Goal: Find specific page/section: Find specific page/section

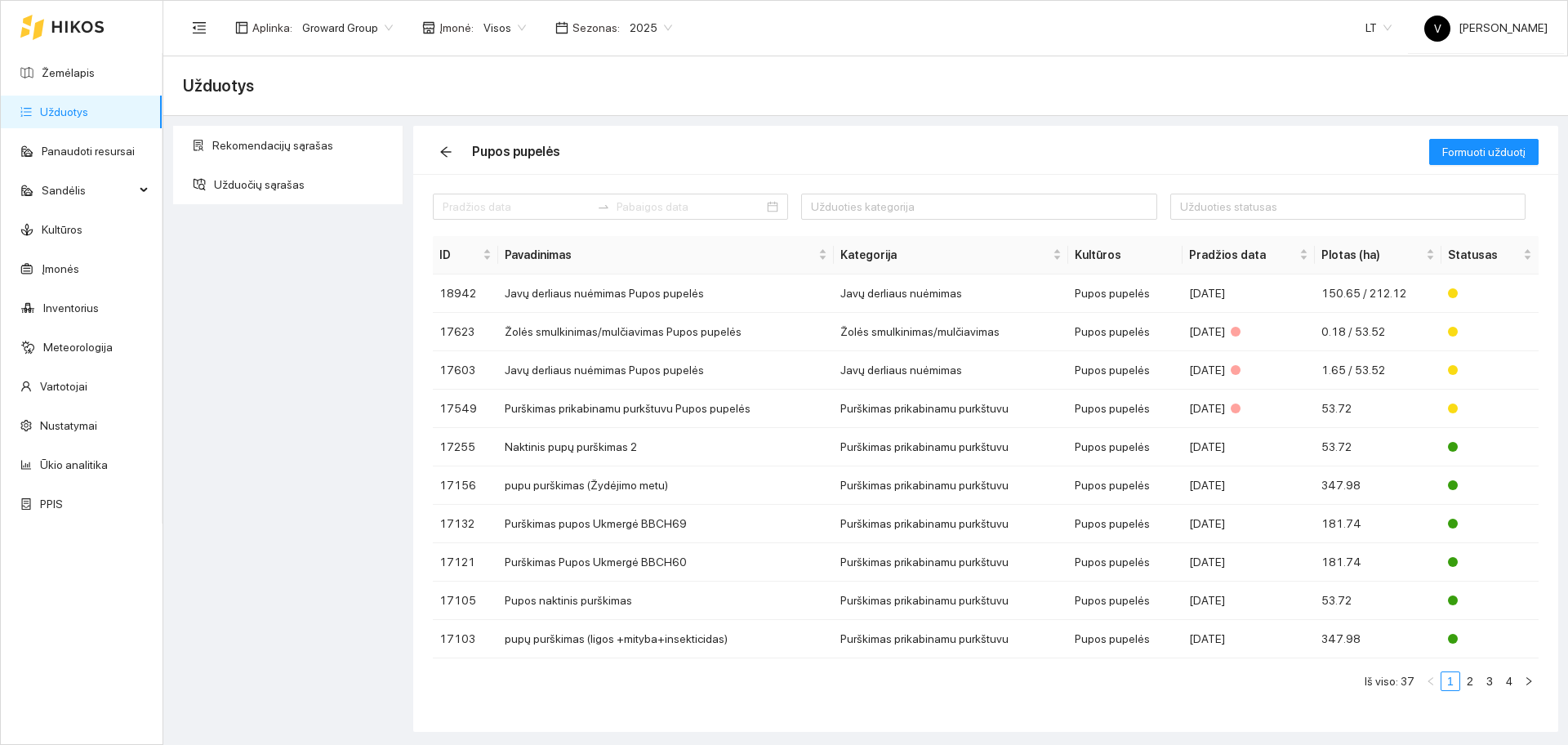
click at [68, 113] on link "Užduotys" at bounding box center [63, 111] width 48 height 13
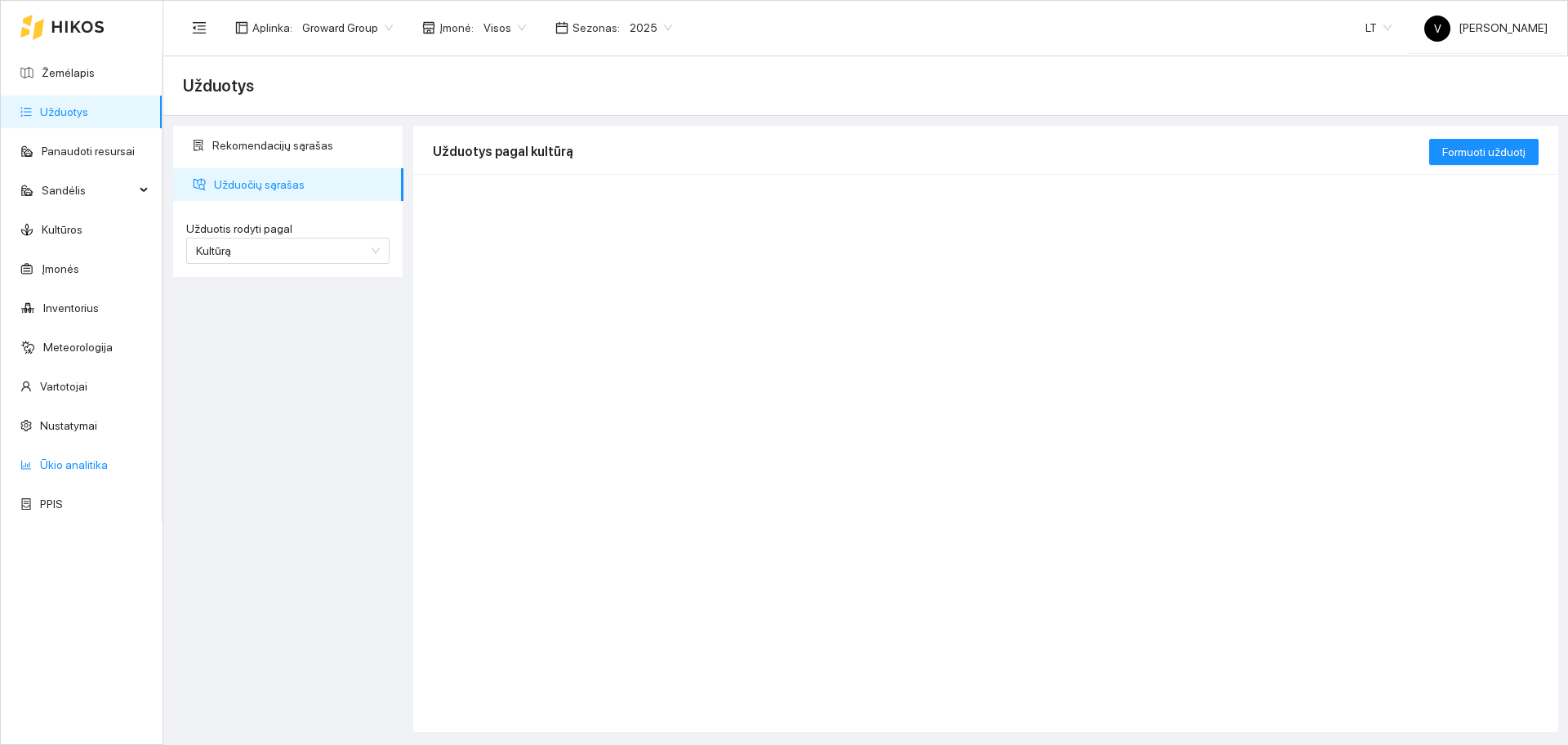
click at [92, 467] on link "Ūkio analitika" at bounding box center [73, 464] width 67 height 13
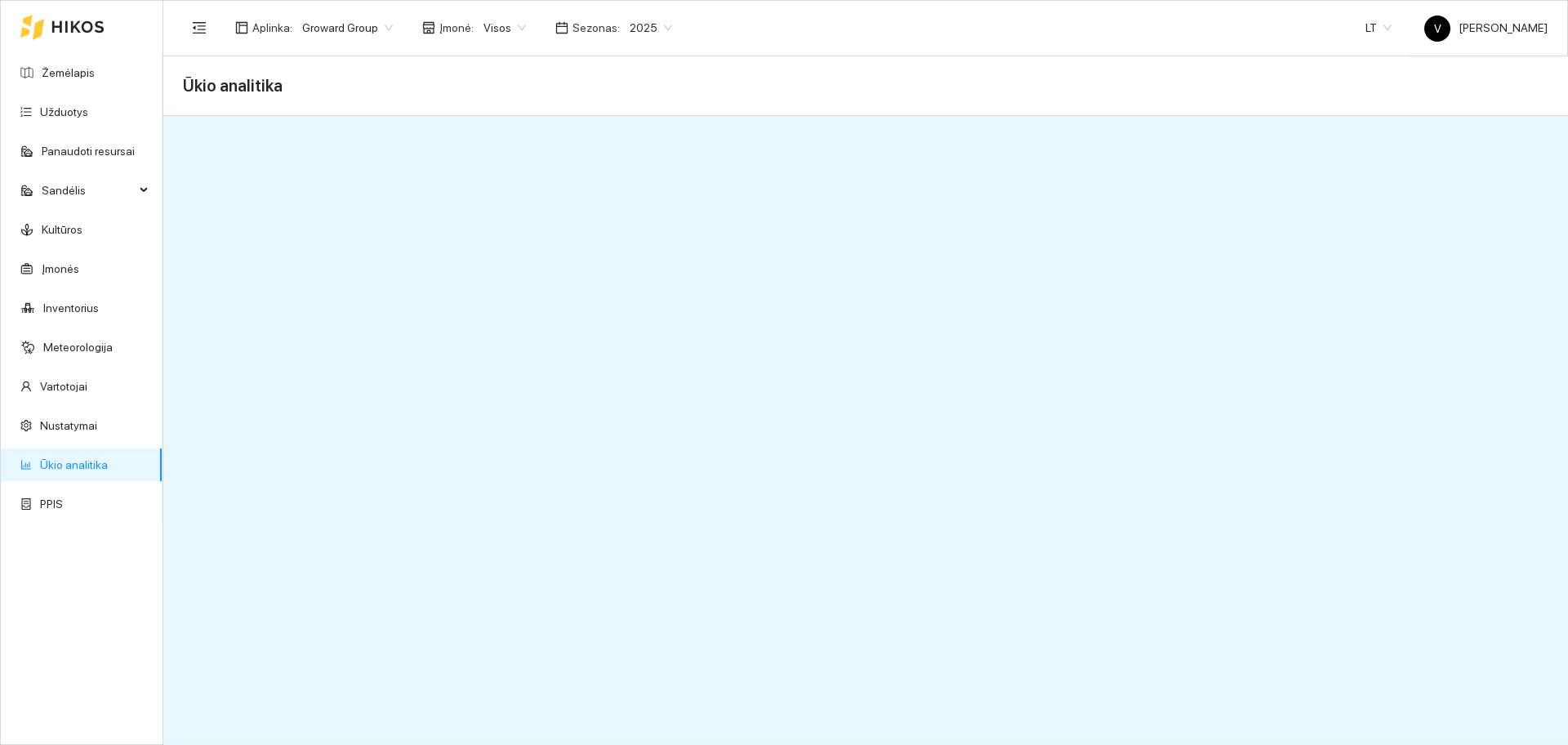
click at [607, 28] on span "Sezonas :" at bounding box center [596, 27] width 48 height 18
click at [654, 20] on span "2025" at bounding box center [651, 27] width 43 height 24
click at [637, 221] on div "2026" at bounding box center [639, 216] width 43 height 18
click at [94, 73] on link "Žemėlapis" at bounding box center [68, 72] width 53 height 13
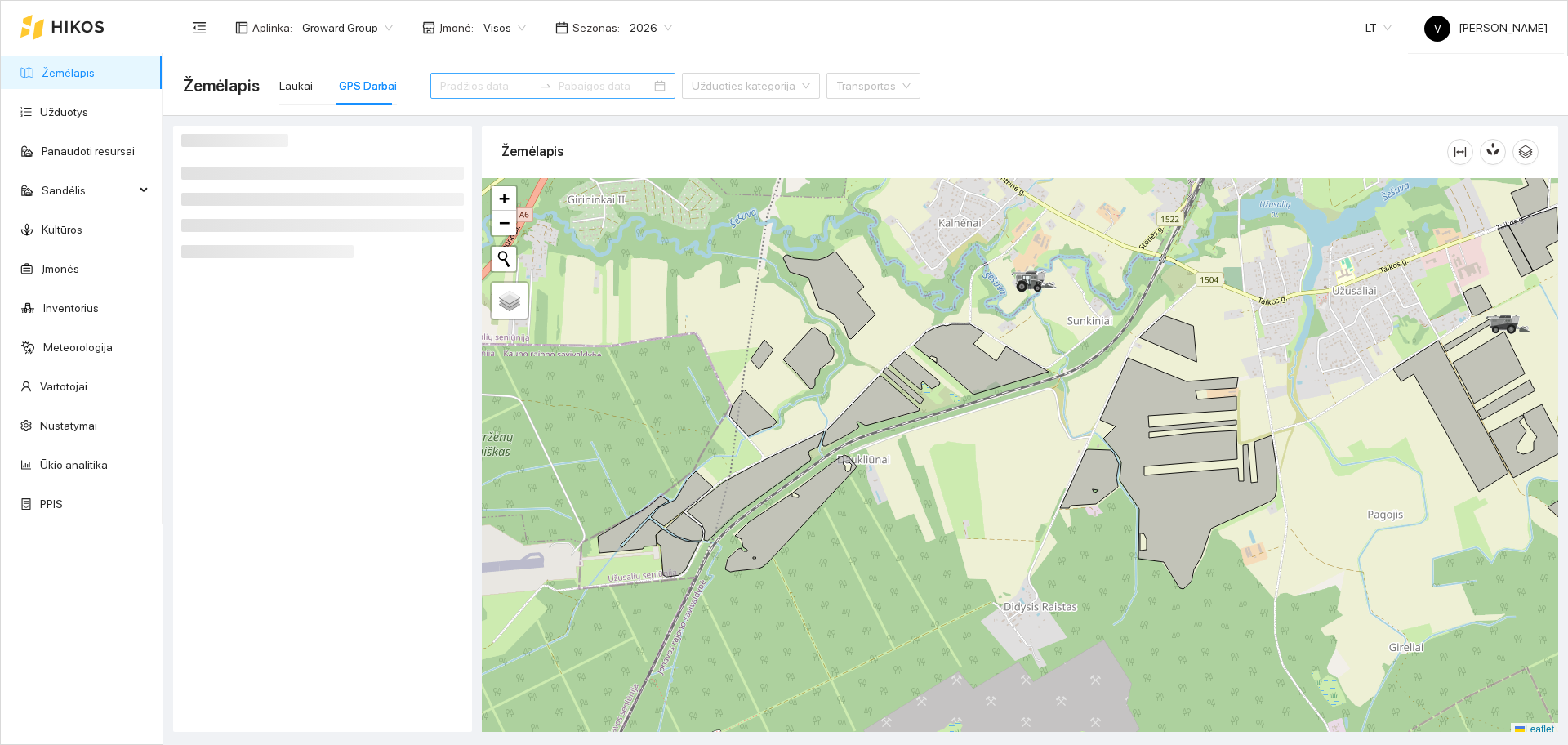
click at [479, 78] on input at bounding box center [486, 86] width 93 height 18
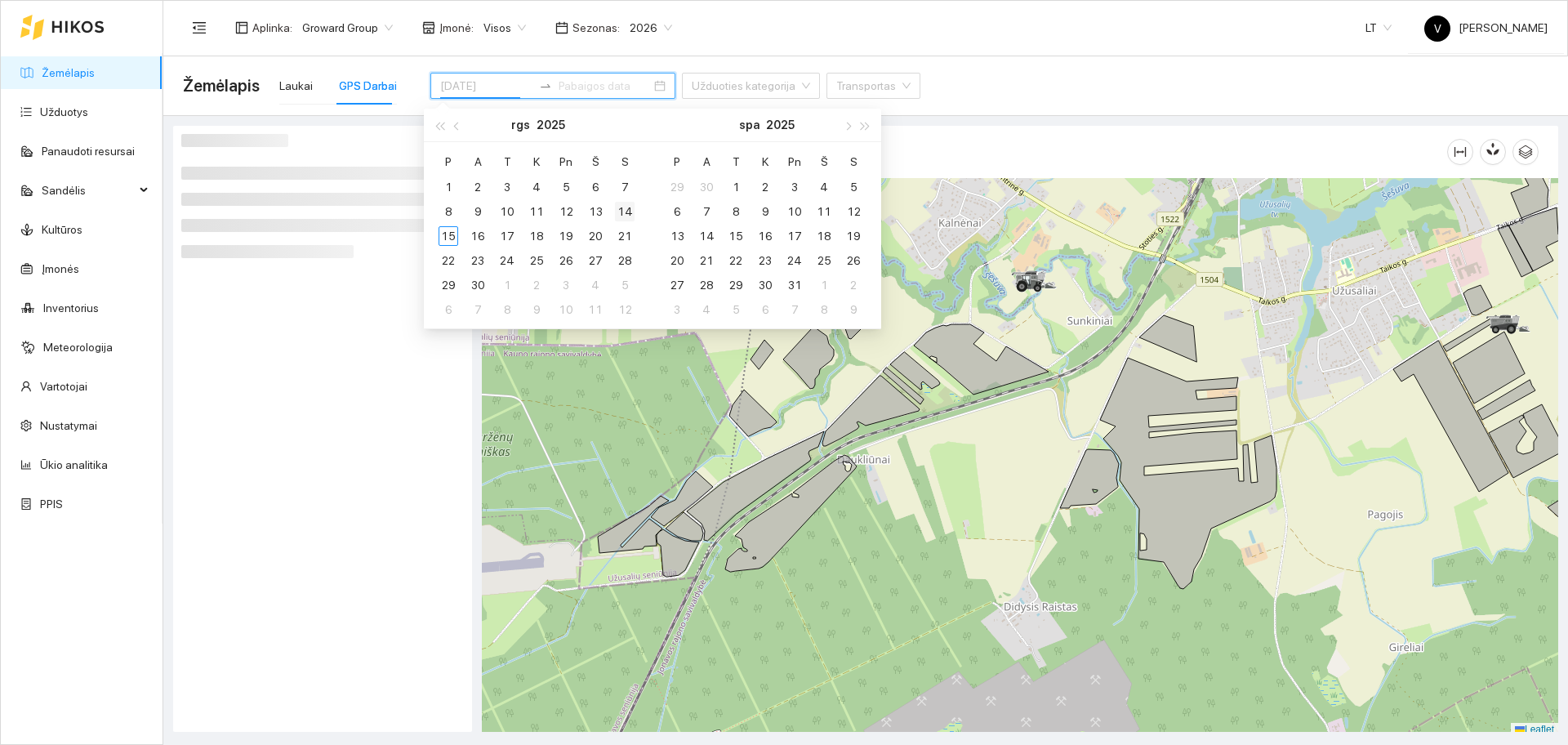
type input "[DATE]"
click at [620, 216] on div "14" at bounding box center [624, 212] width 20 height 20
type input "[DATE]"
click at [624, 214] on div "14" at bounding box center [624, 212] width 20 height 20
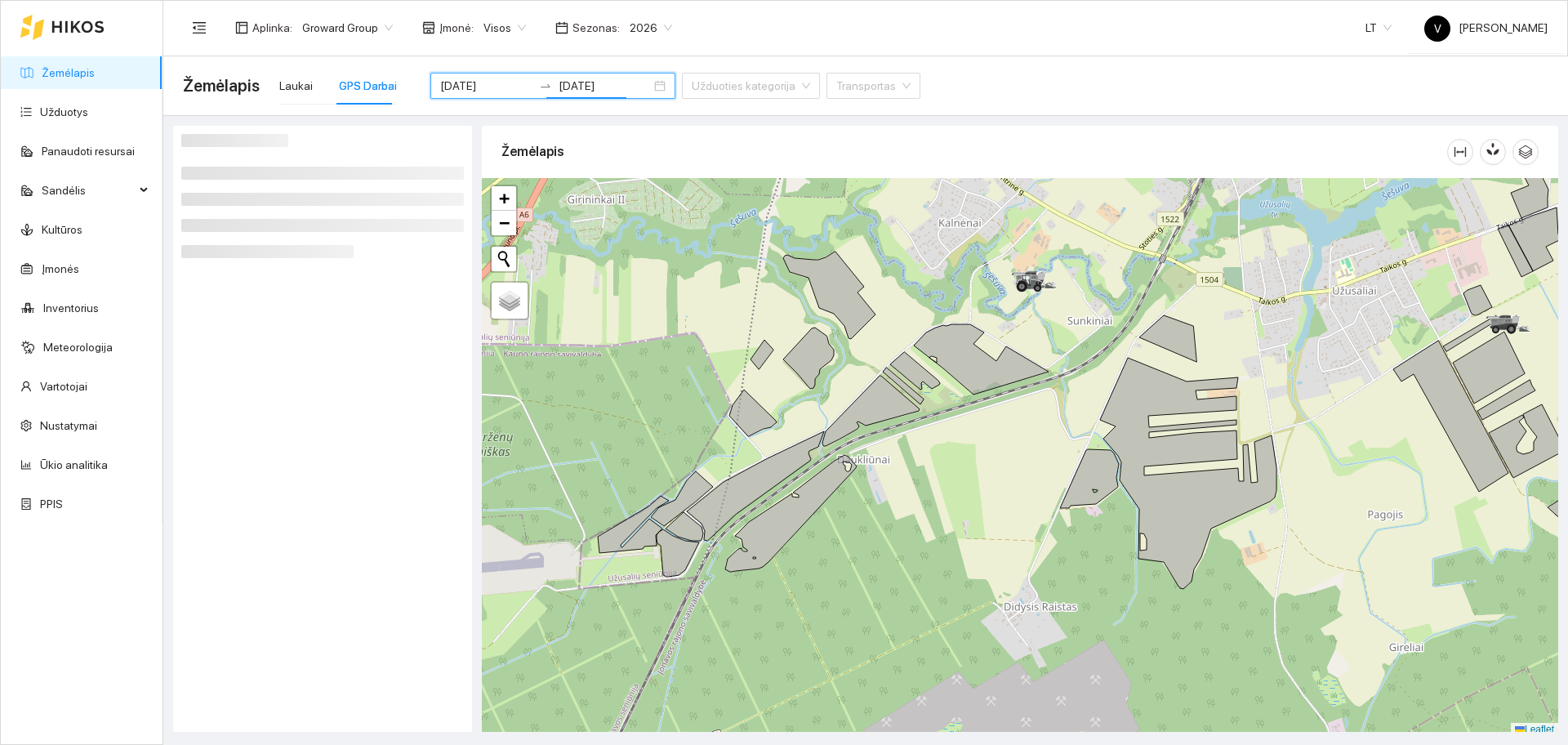
click at [620, 21] on div "2026" at bounding box center [651, 27] width 62 height 26
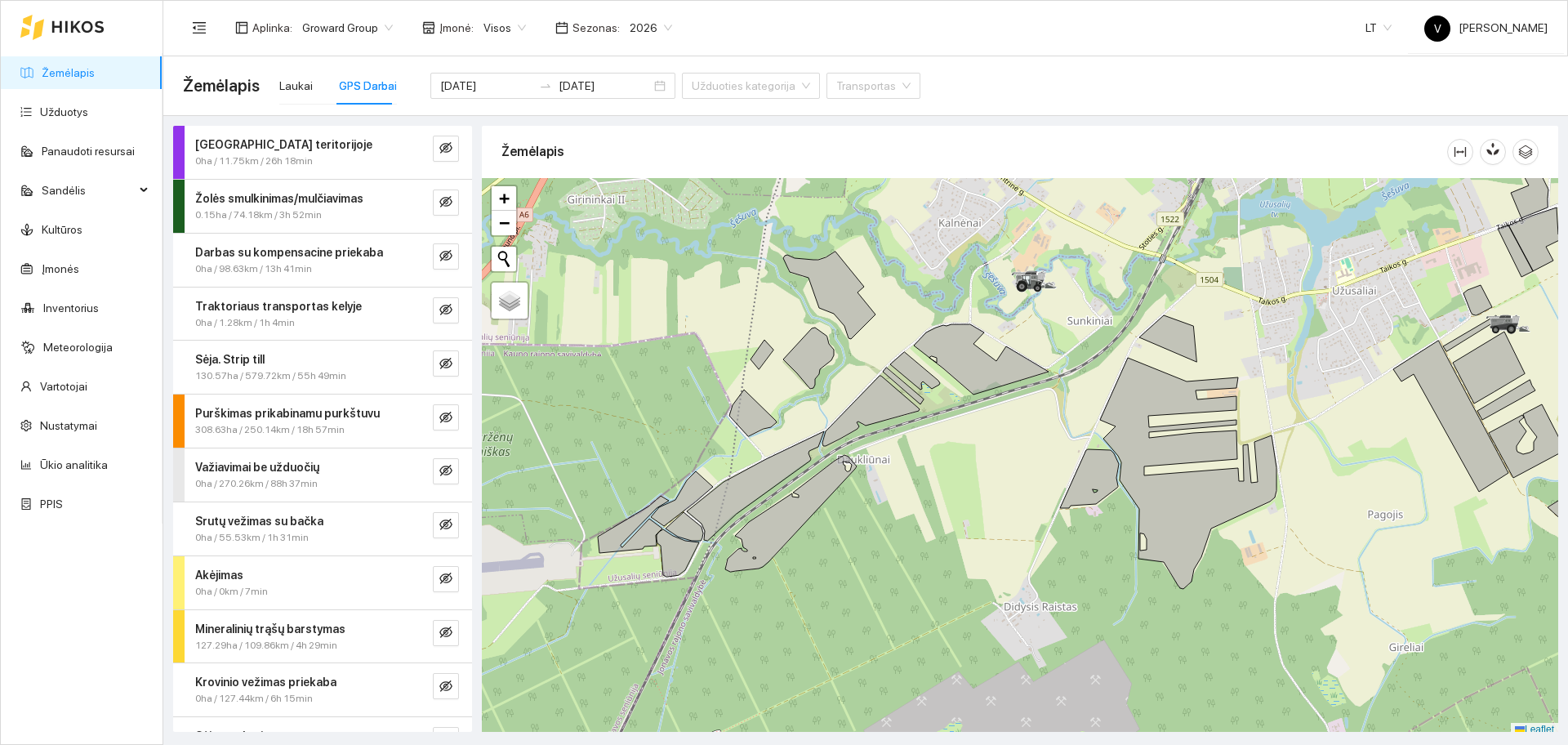
click at [620, 28] on div "2026" at bounding box center [651, 27] width 62 height 26
click at [645, 35] on span "2026" at bounding box center [651, 27] width 43 height 24
click at [640, 192] on div "2025" at bounding box center [639, 190] width 43 height 18
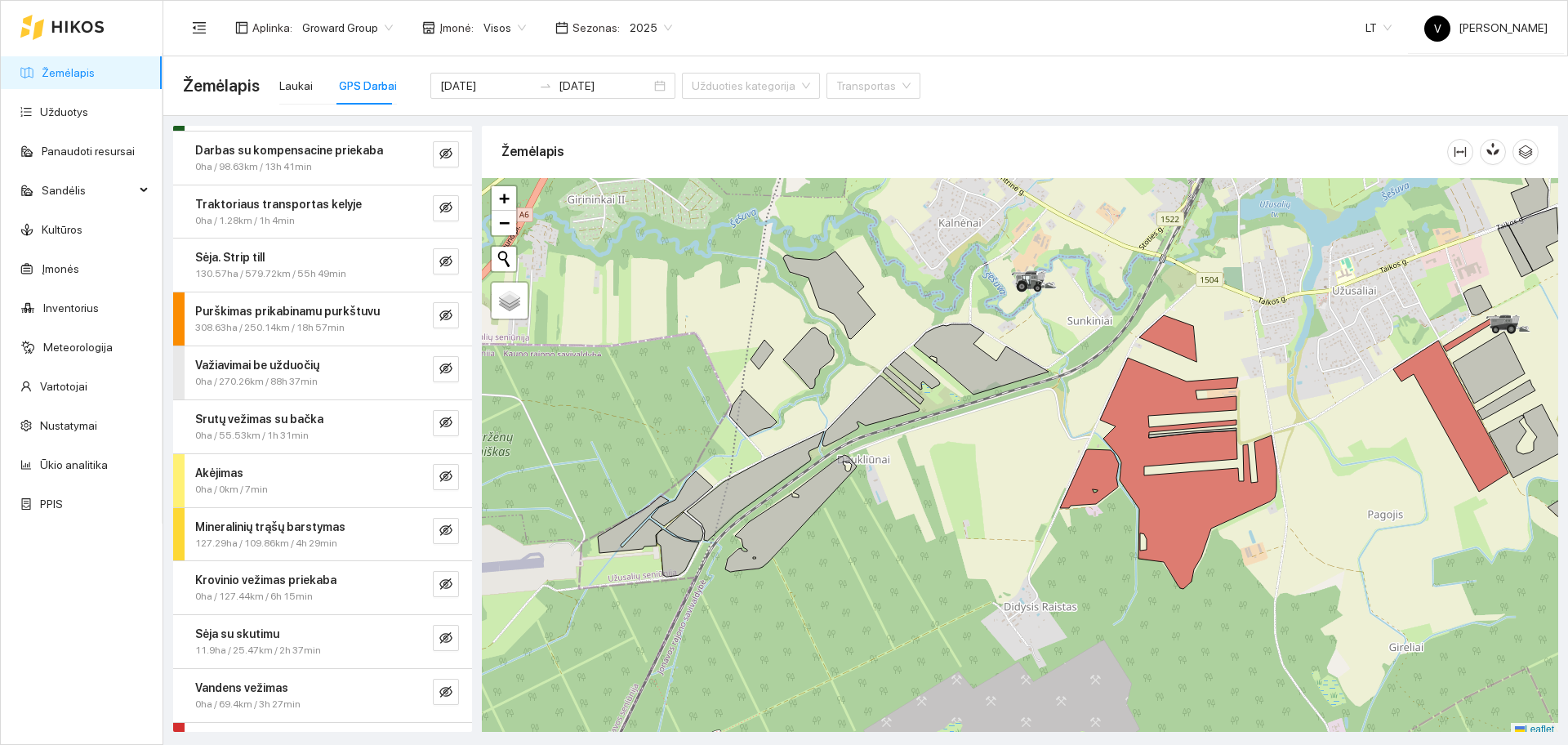
scroll to position [146, 0]
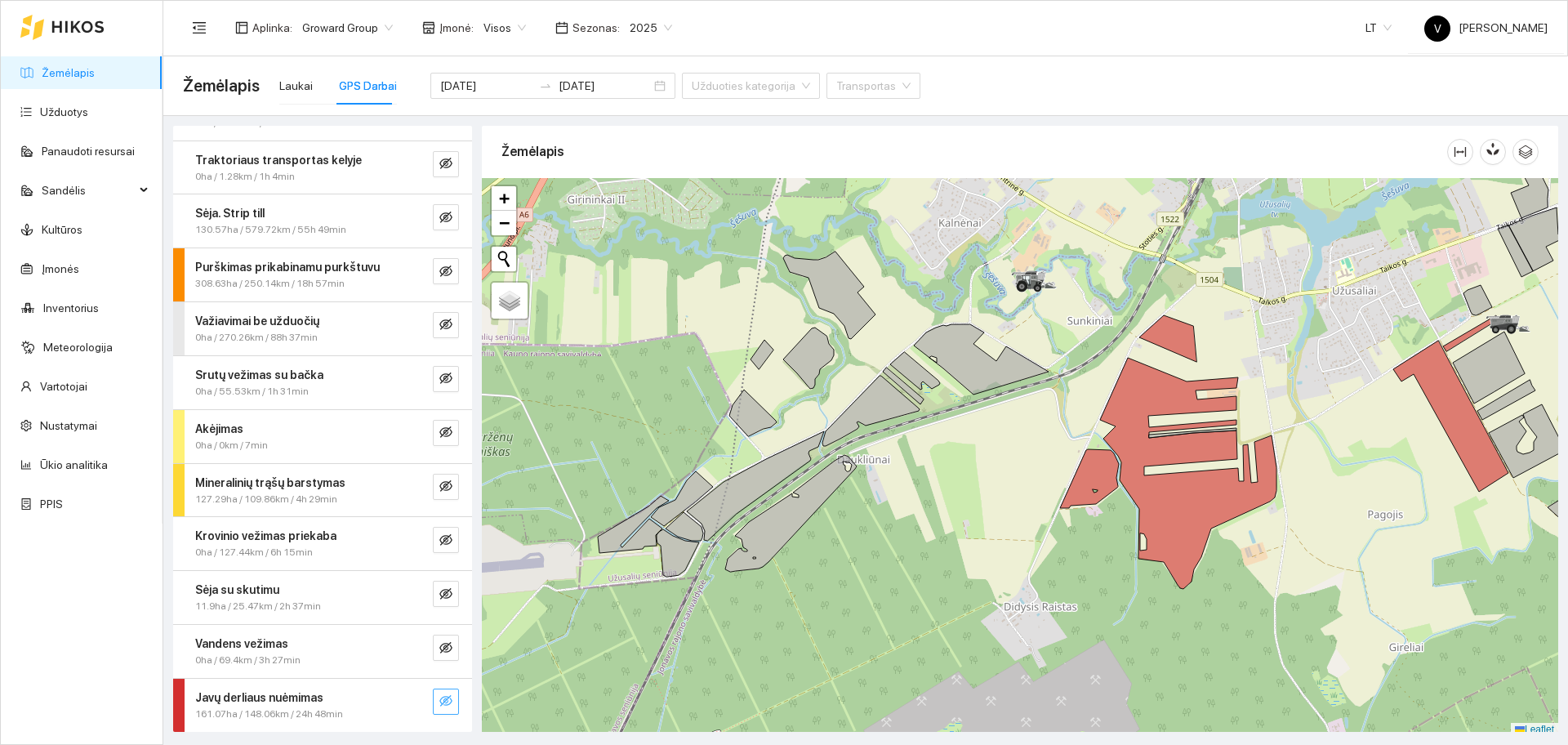
click at [439, 705] on icon "eye-invisible" at bounding box center [445, 700] width 13 height 12
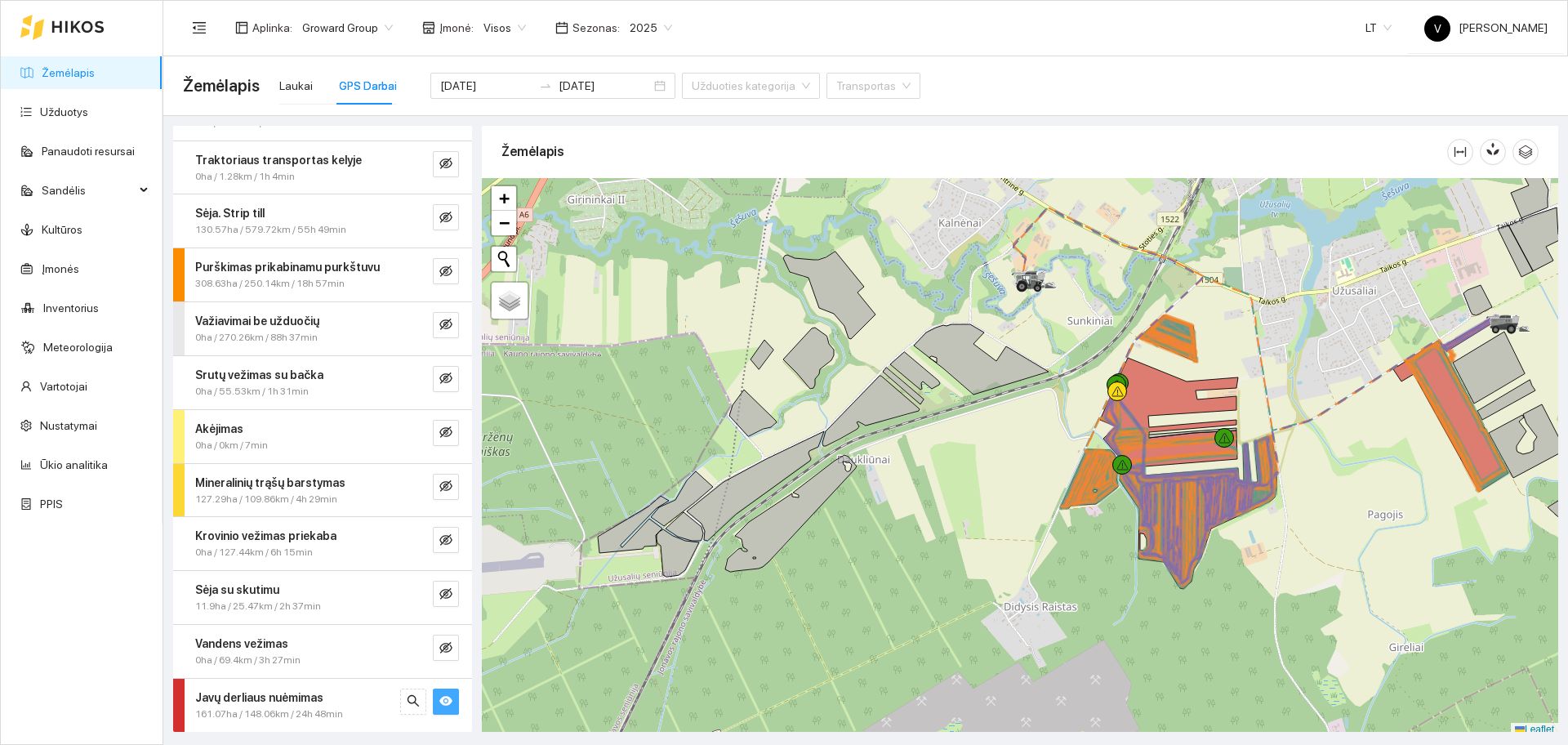
scroll to position [5, 0]
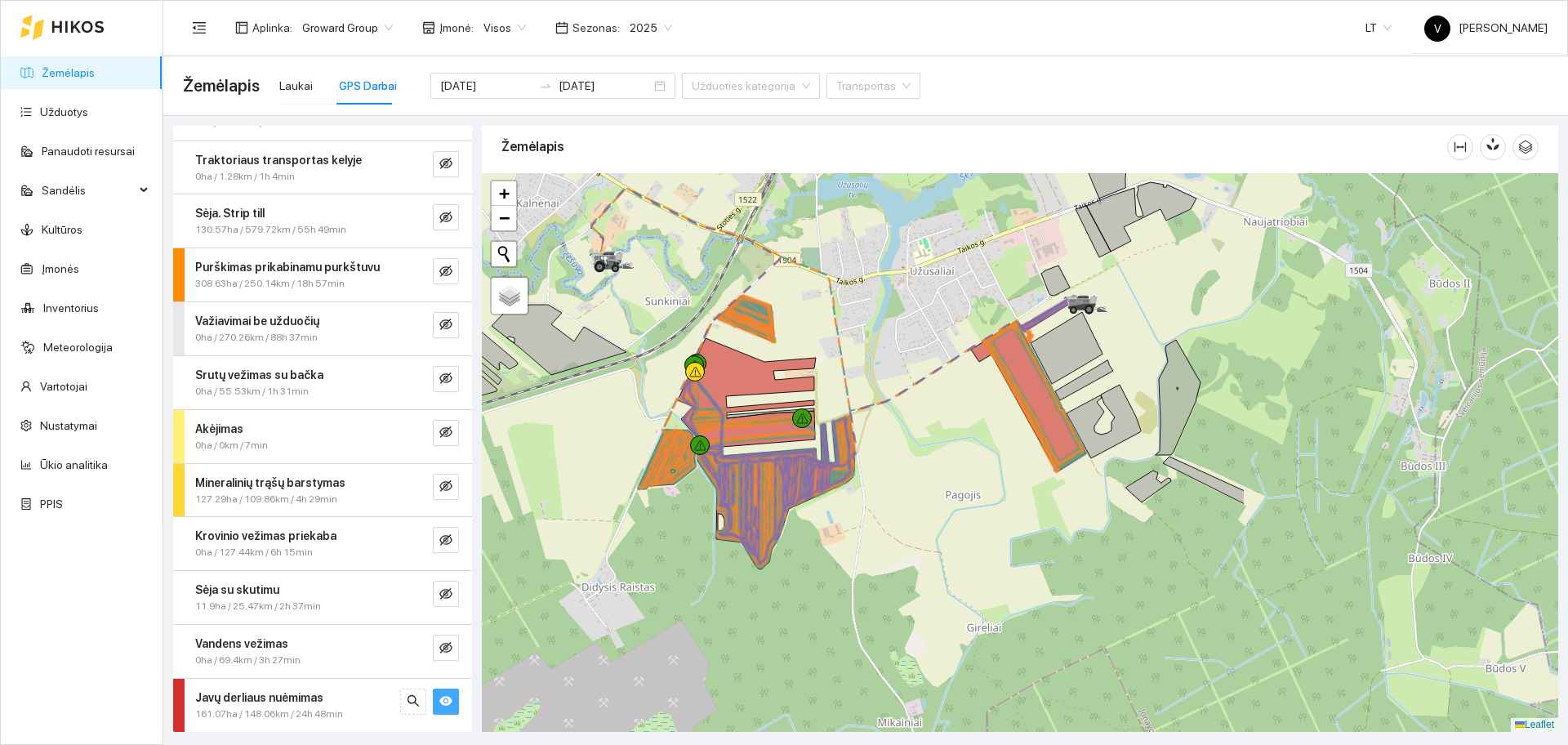
drag, startPoint x: 1024, startPoint y: 594, endPoint x: 629, endPoint y: 585, distance: 395.1
click at [629, 585] on div at bounding box center [1020, 451] width 1076 height 559
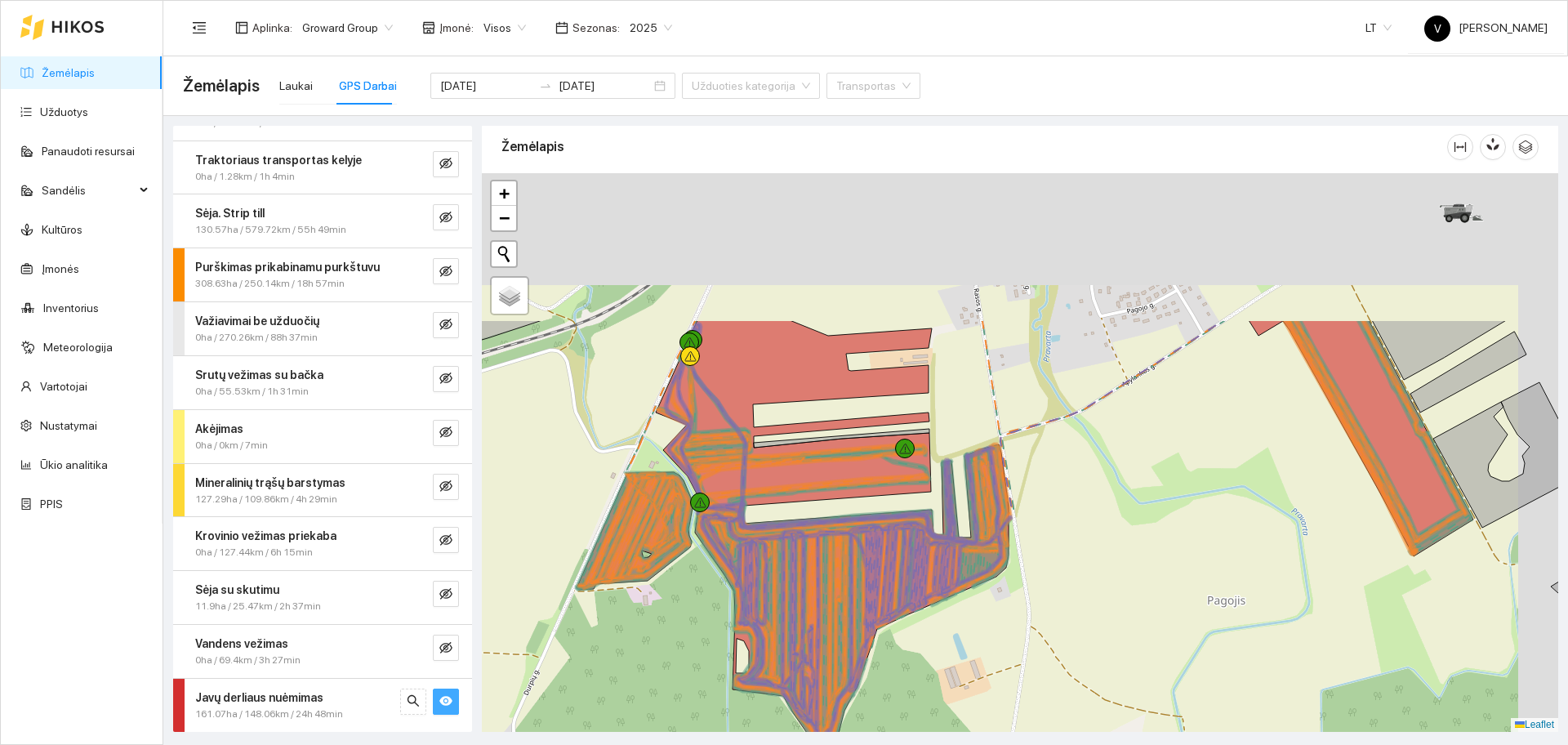
drag, startPoint x: 894, startPoint y: 303, endPoint x: 801, endPoint y: 515, distance: 231.5
click at [801, 515] on icon at bounding box center [834, 543] width 354 height 404
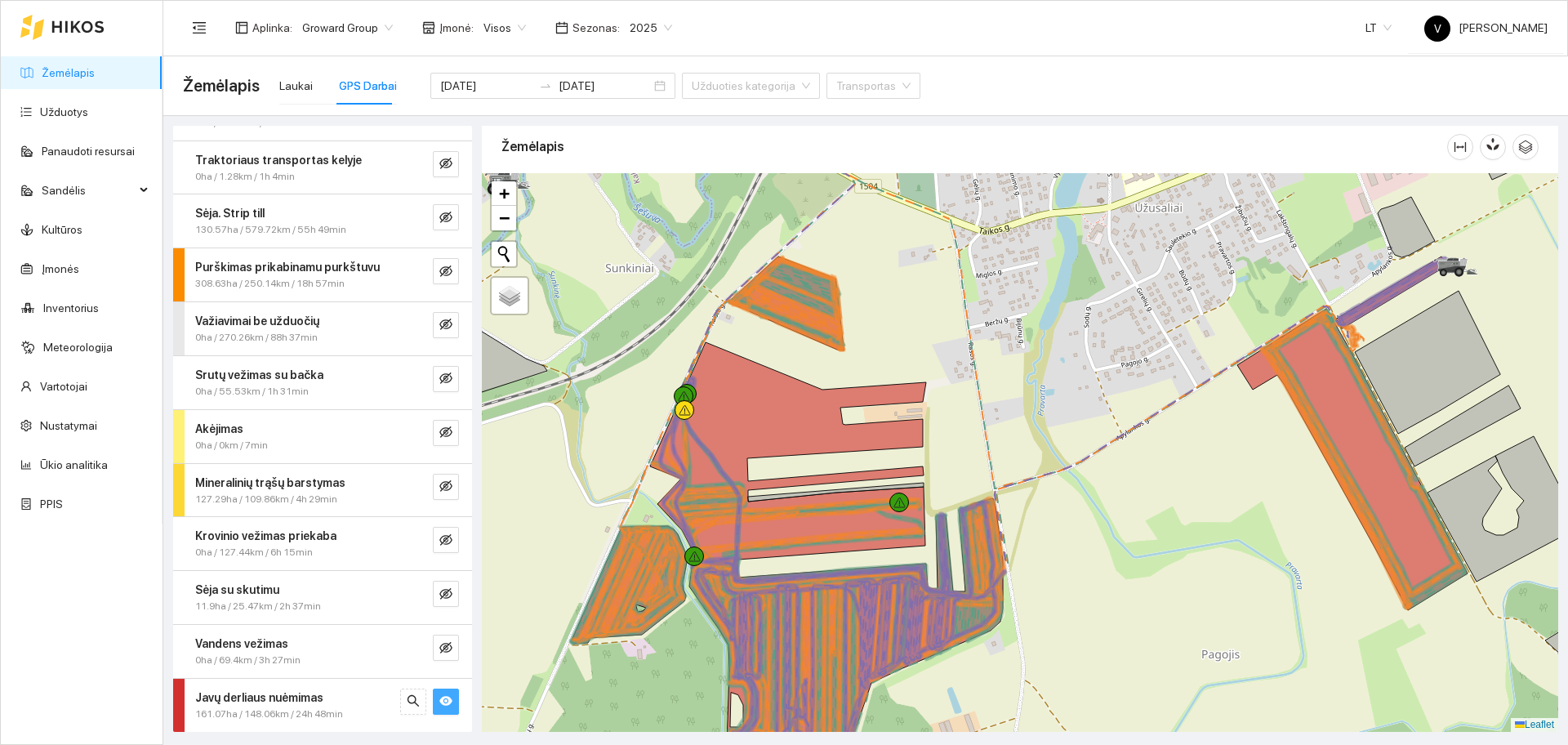
drag, startPoint x: 851, startPoint y: 342, endPoint x: 741, endPoint y: 515, distance: 205.0
click at [741, 515] on div at bounding box center [1020, 451] width 1076 height 559
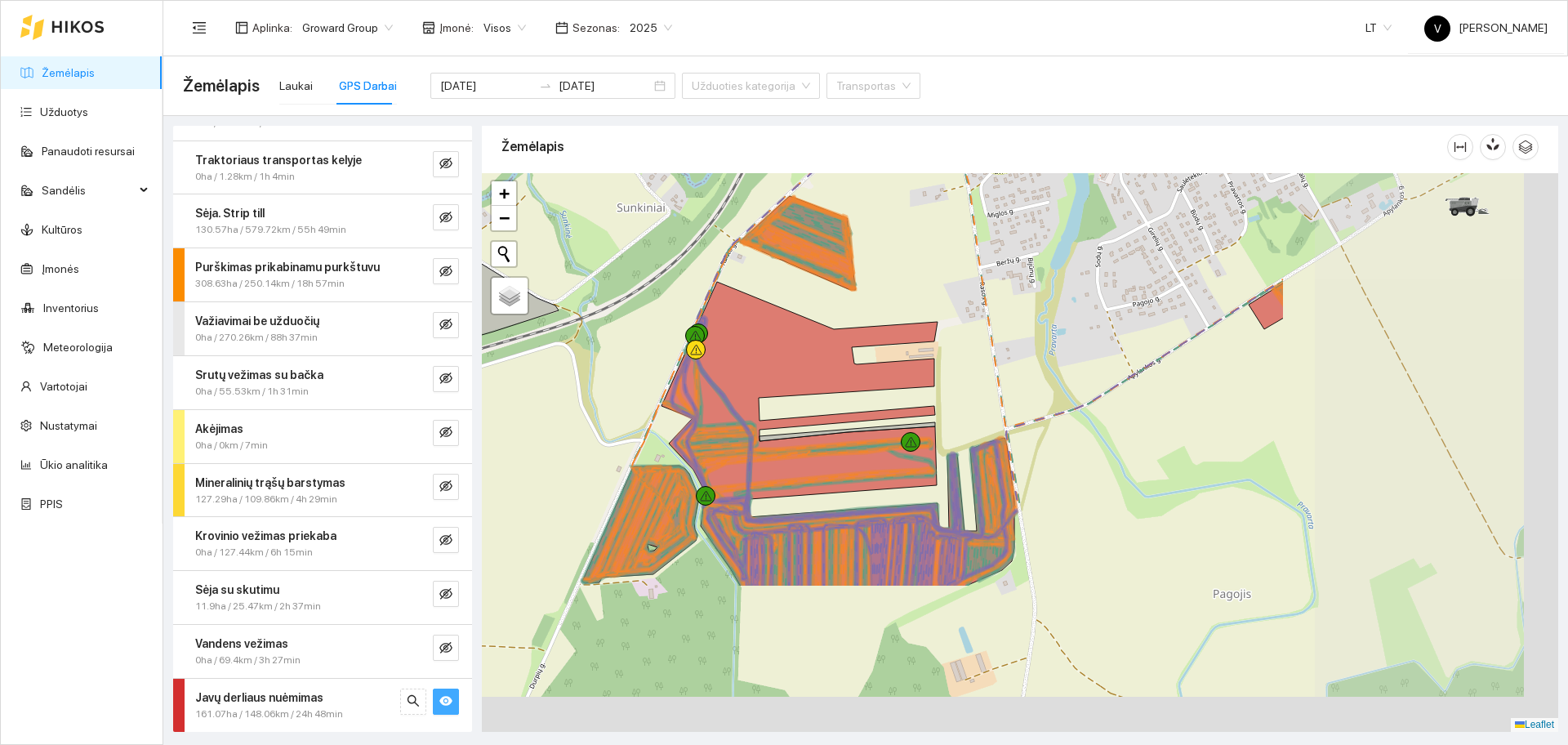
drag, startPoint x: 1178, startPoint y: 429, endPoint x: 901, endPoint y: 243, distance: 333.7
click at [901, 243] on div at bounding box center [1020, 451] width 1076 height 559
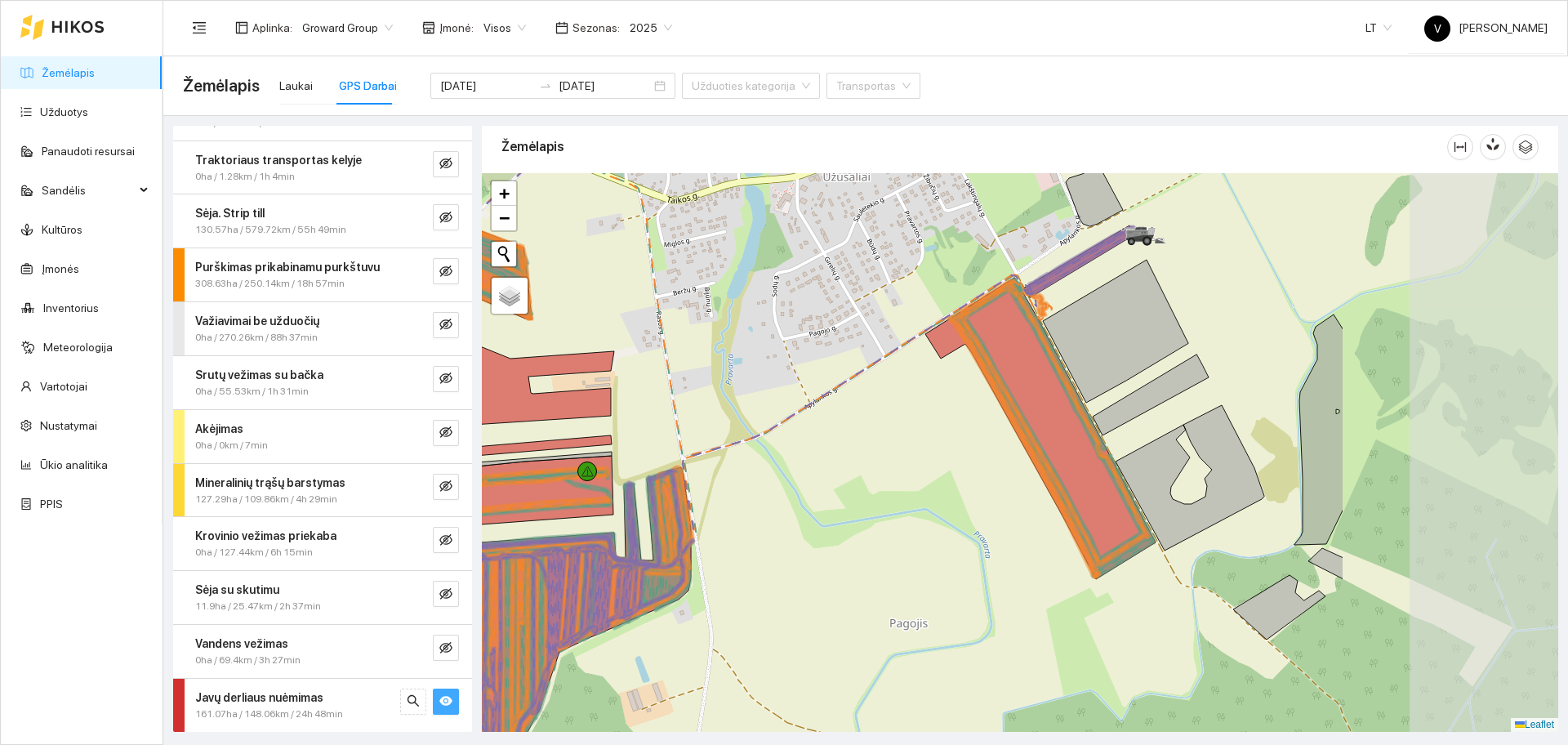
drag, startPoint x: 1119, startPoint y: 344, endPoint x: 853, endPoint y: 372, distance: 267.5
click at [853, 372] on div at bounding box center [1020, 451] width 1076 height 559
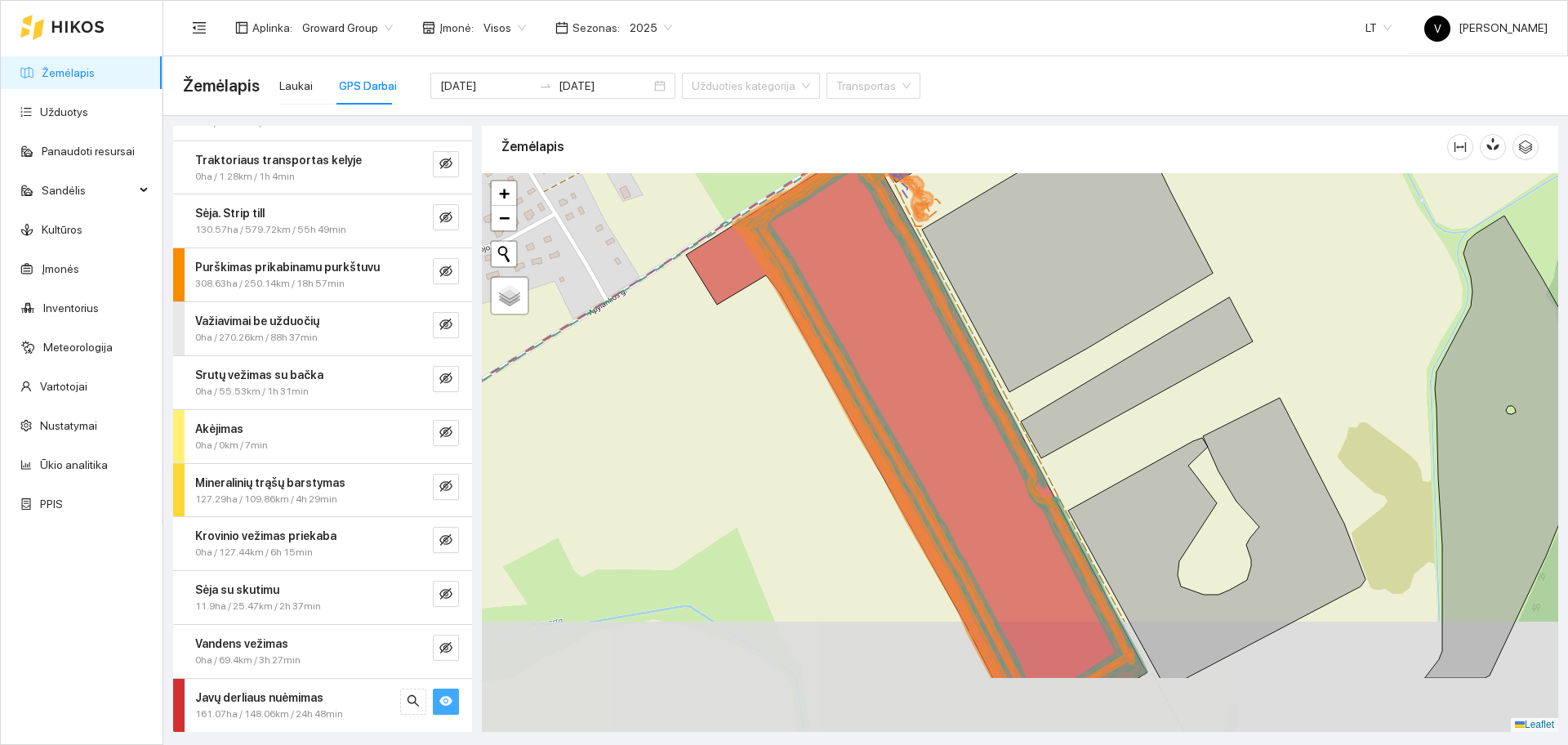
drag, startPoint x: 1060, startPoint y: 271, endPoint x: 988, endPoint y: 160, distance: 132.3
click at [988, 160] on div "Žemėlapis" at bounding box center [1020, 423] width 1076 height 606
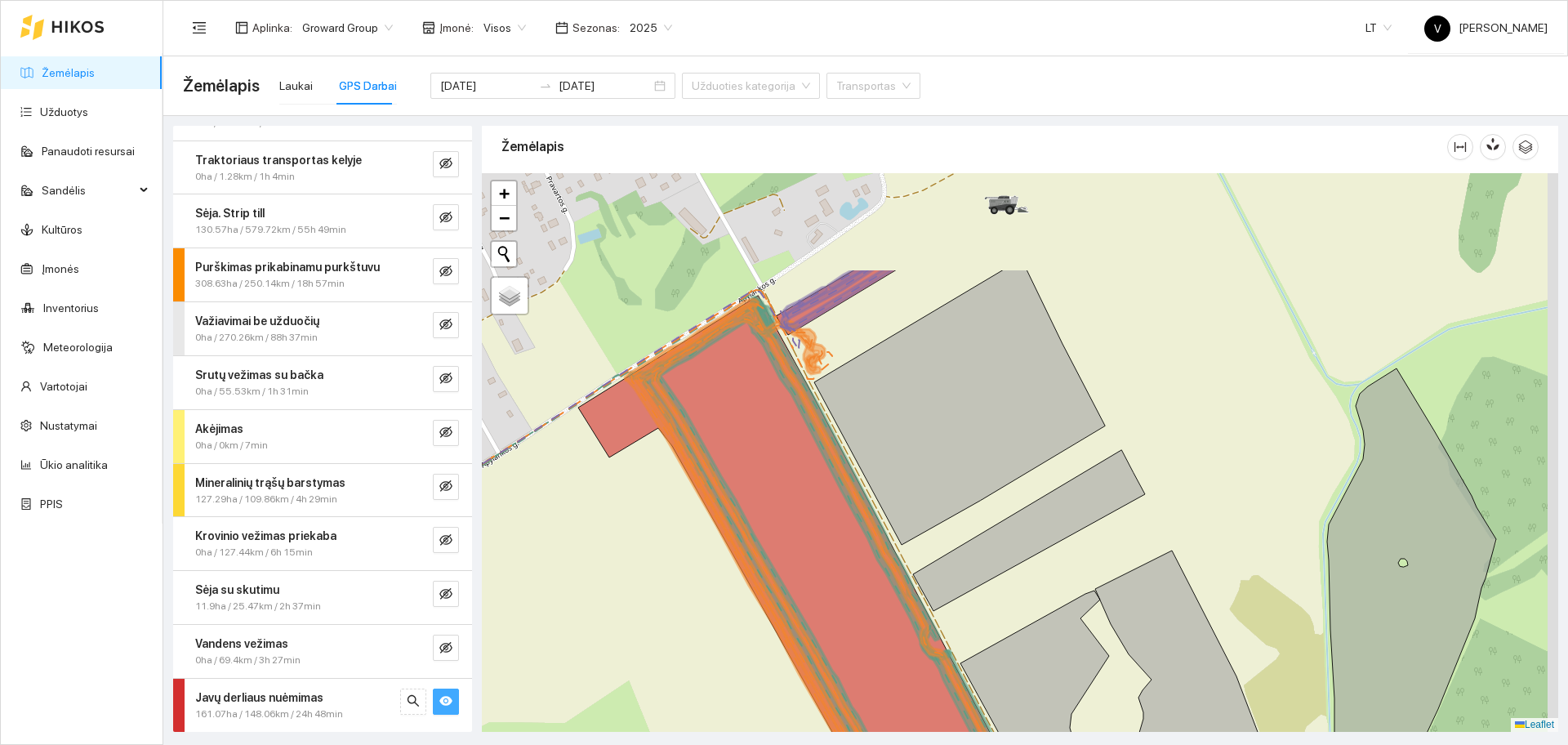
drag, startPoint x: 911, startPoint y: 239, endPoint x: 787, endPoint y: 409, distance: 210.4
click at [786, 415] on icon at bounding box center [831, 598] width 390 height 589
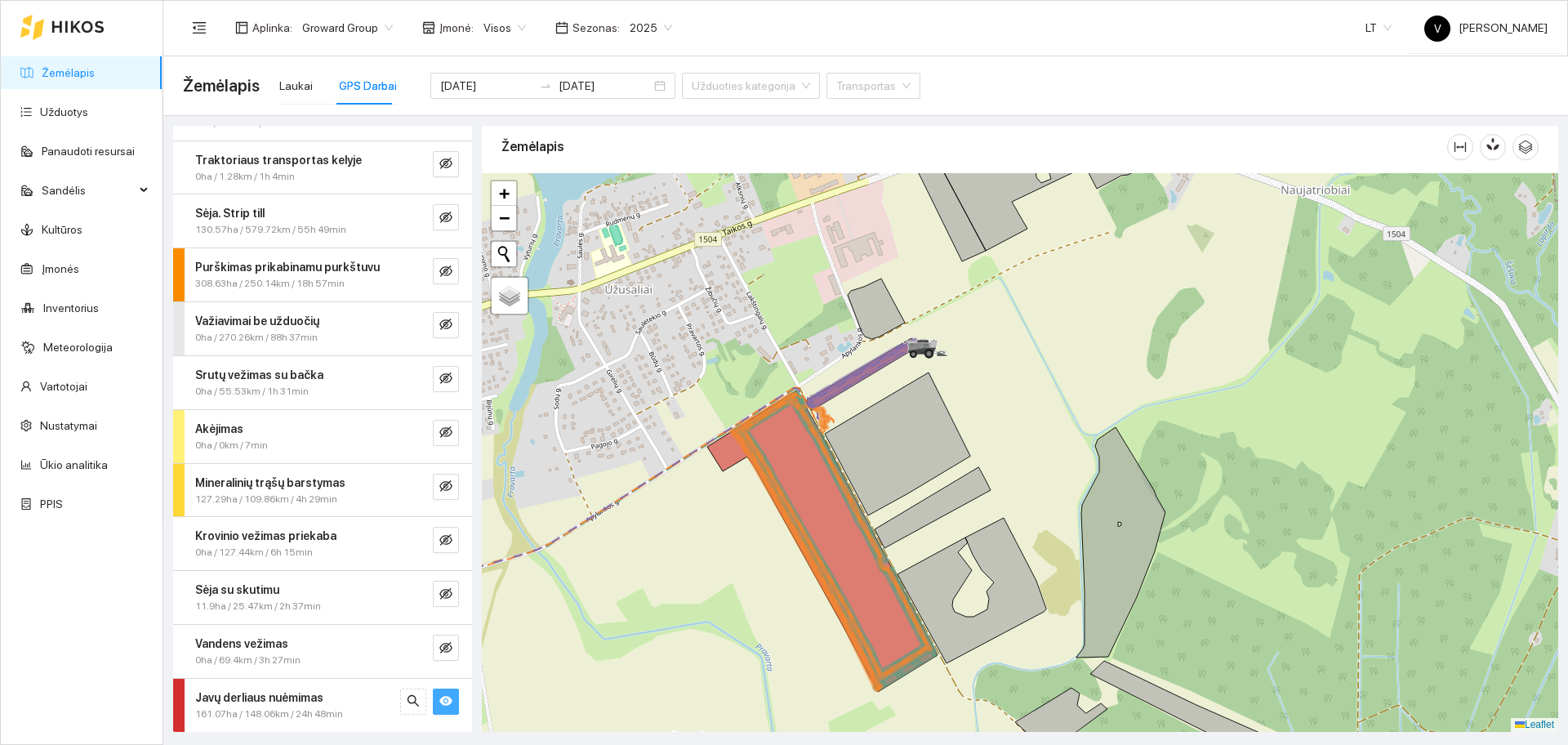
drag, startPoint x: 781, startPoint y: 509, endPoint x: 1017, endPoint y: 357, distance: 280.7
click at [938, 390] on icon at bounding box center [823, 540] width 230 height 301
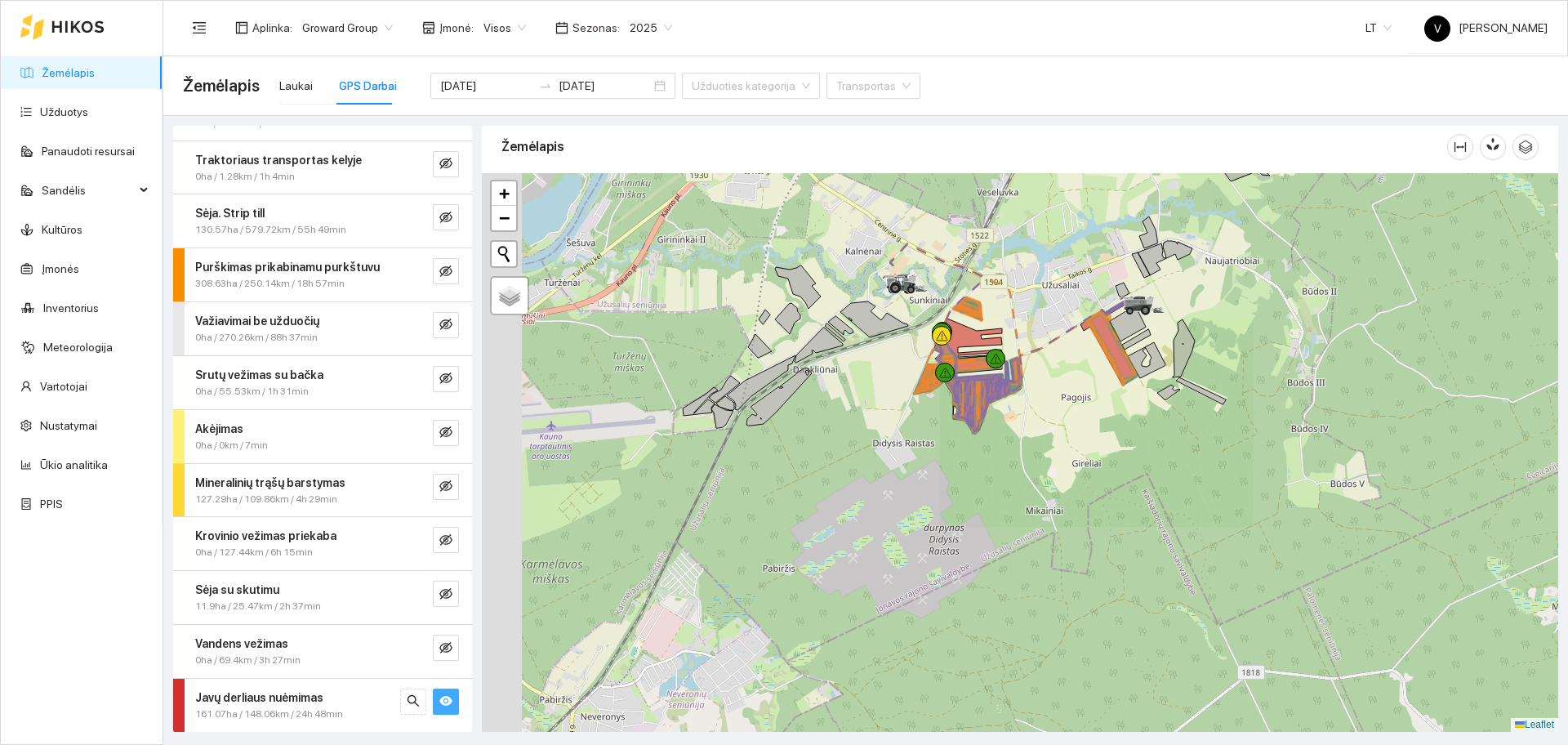
drag, startPoint x: 910, startPoint y: 455, endPoint x: 957, endPoint y: 446, distance: 47.9
click at [957, 446] on div at bounding box center [1020, 451] width 1076 height 559
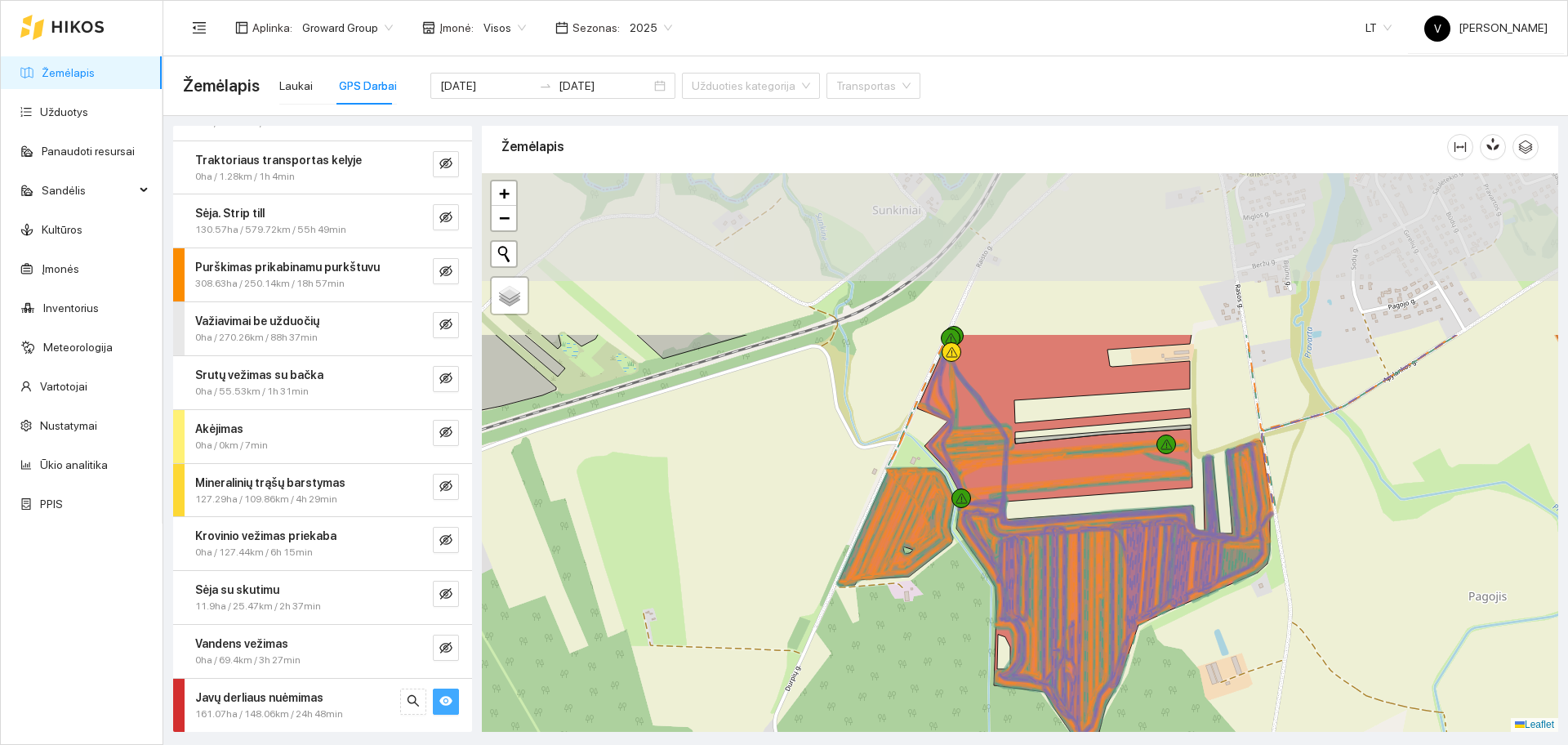
drag, startPoint x: 985, startPoint y: 358, endPoint x: 947, endPoint y: 529, distance: 175.2
click at [947, 529] on icon at bounding box center [896, 527] width 112 height 117
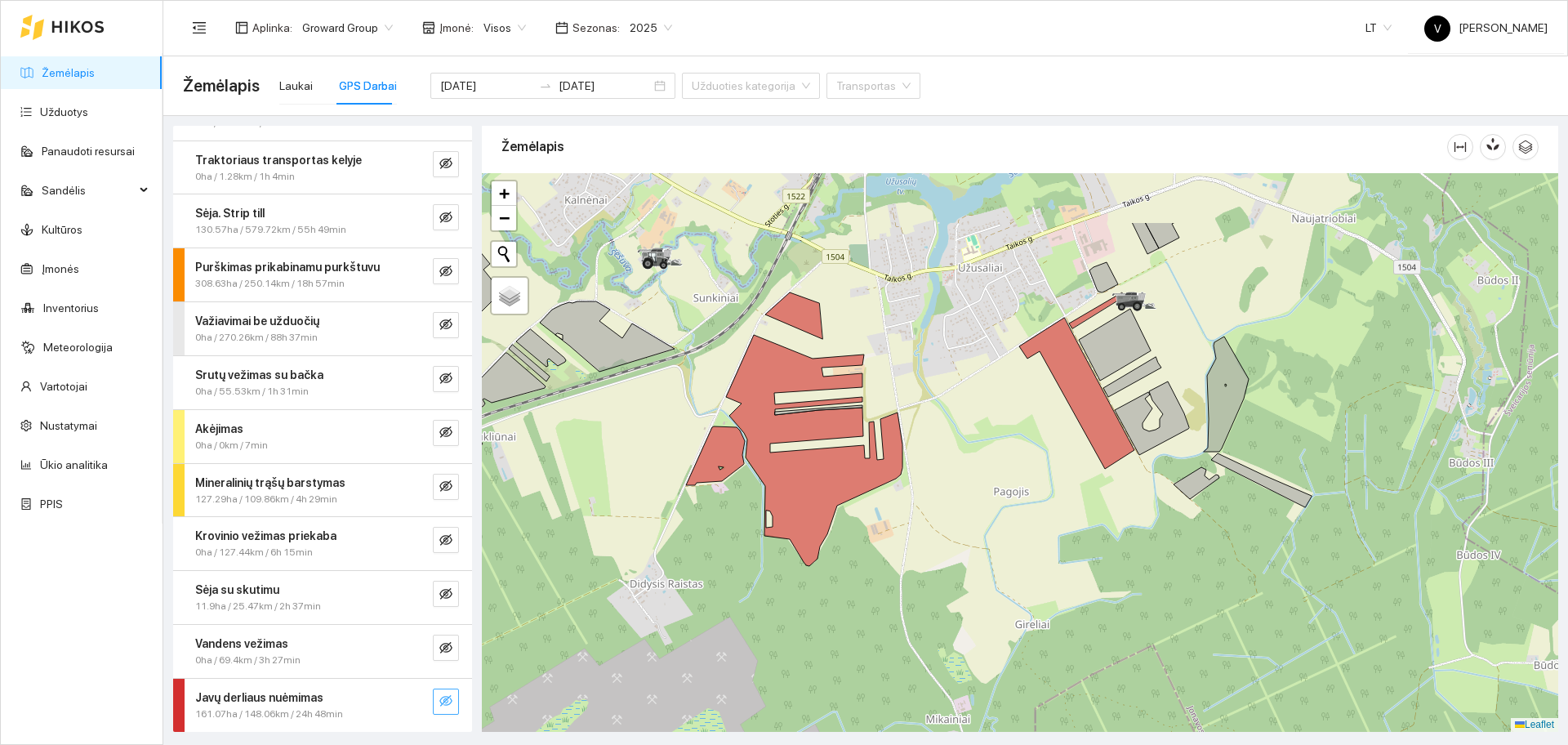
drag, startPoint x: 900, startPoint y: 386, endPoint x: 876, endPoint y: 409, distance: 33.2
click at [876, 409] on div at bounding box center [1020, 451] width 1076 height 559
